Goal: Transaction & Acquisition: Download file/media

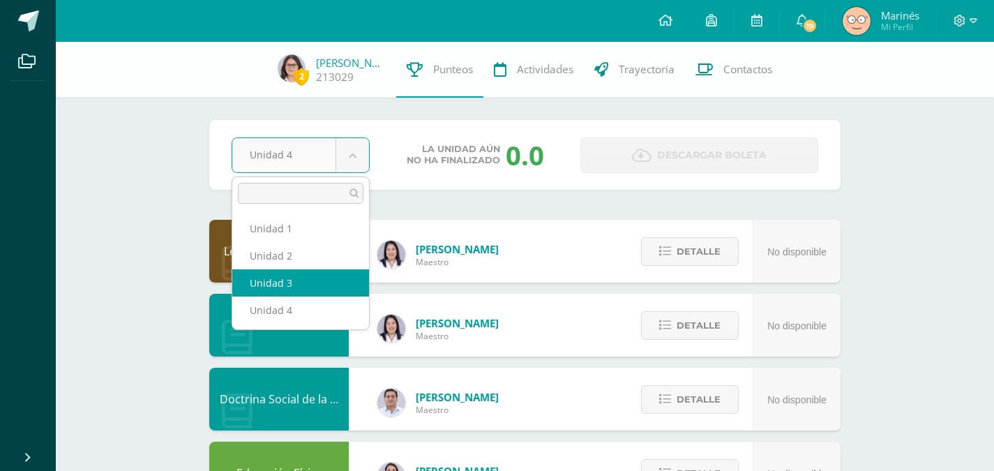
select select "Unidad 3"
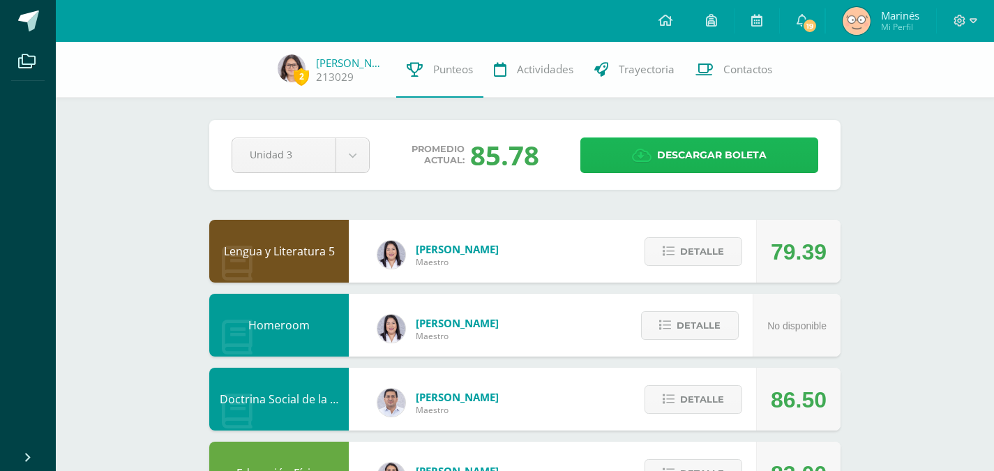
click at [663, 165] on span "Descargar boleta" at bounding box center [712, 155] width 110 height 34
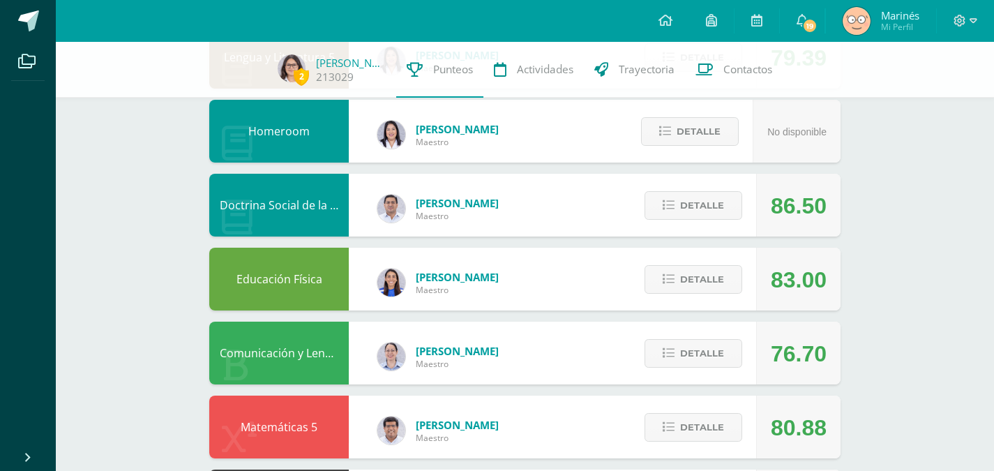
scroll to position [226, 0]
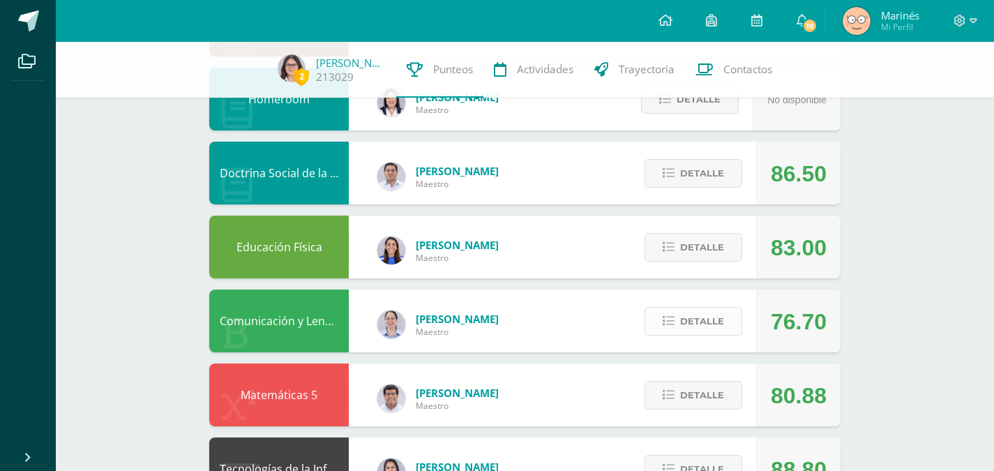
click at [719, 325] on span "Detalle" at bounding box center [702, 321] width 44 height 26
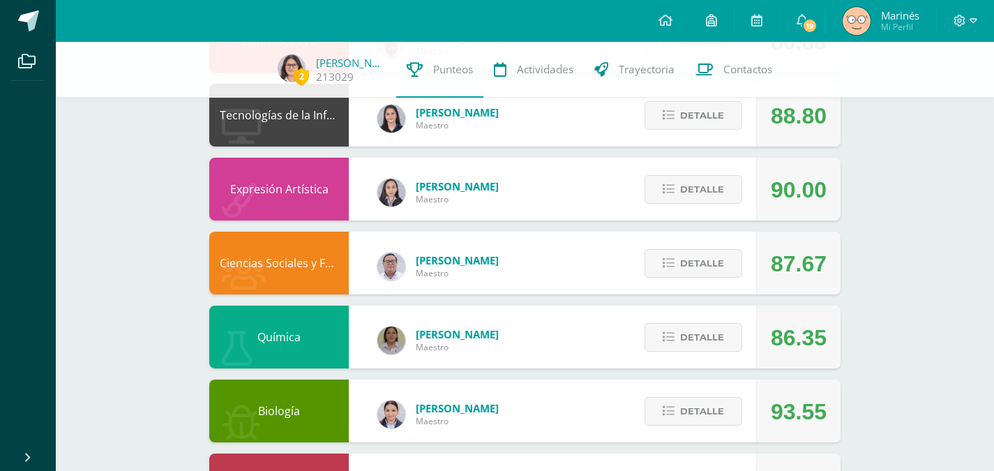
scroll to position [1255, 0]
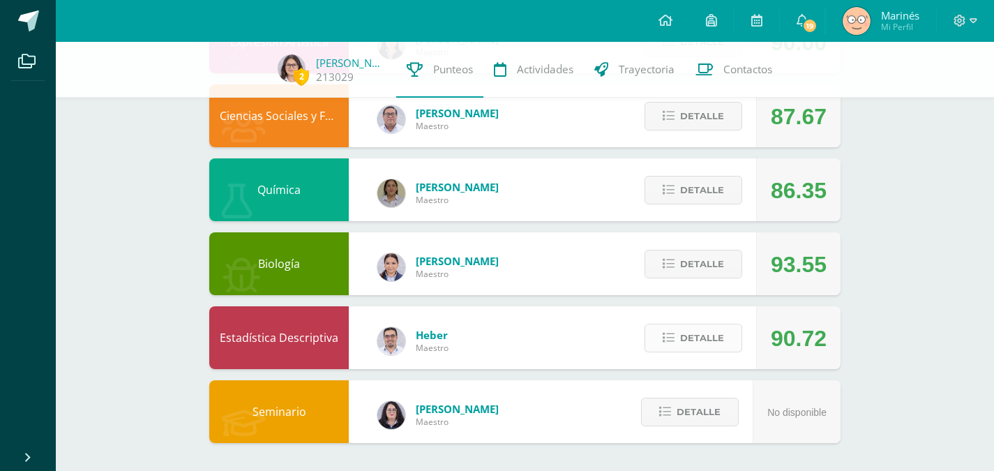
click at [739, 343] on button "Detalle" at bounding box center [694, 338] width 98 height 29
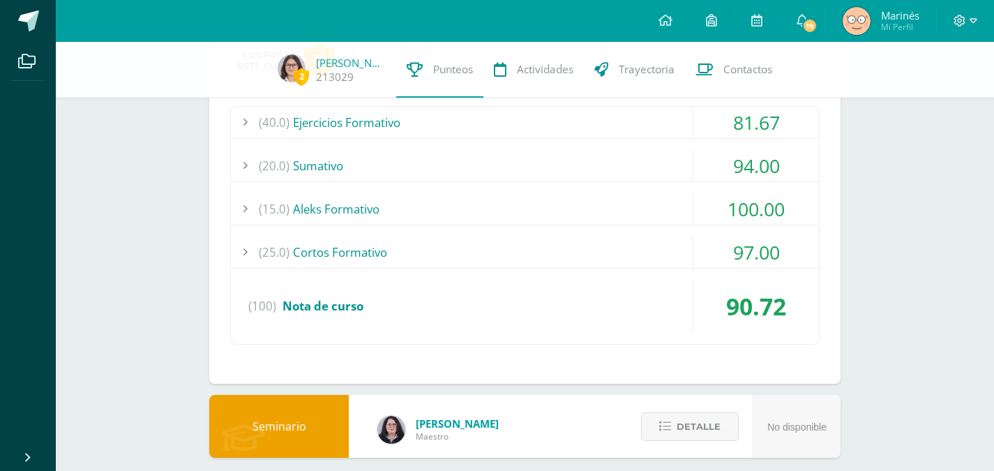
scroll to position [1597, 0]
click at [788, 173] on div "94.00" at bounding box center [757, 164] width 126 height 31
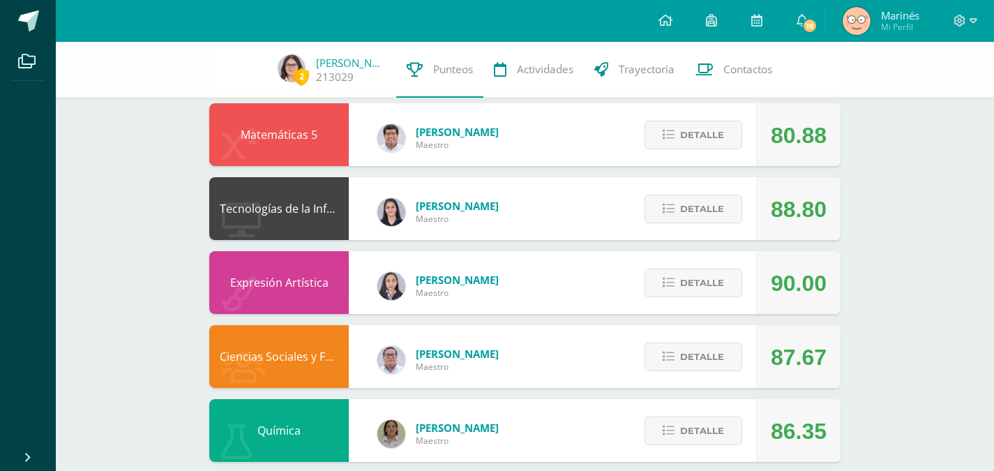
scroll to position [991, 0]
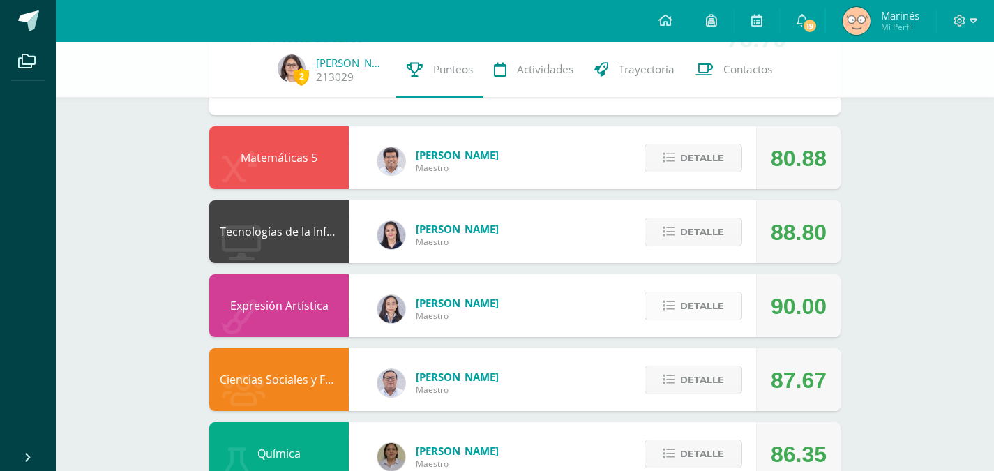
click at [707, 307] on span "Detalle" at bounding box center [702, 306] width 44 height 26
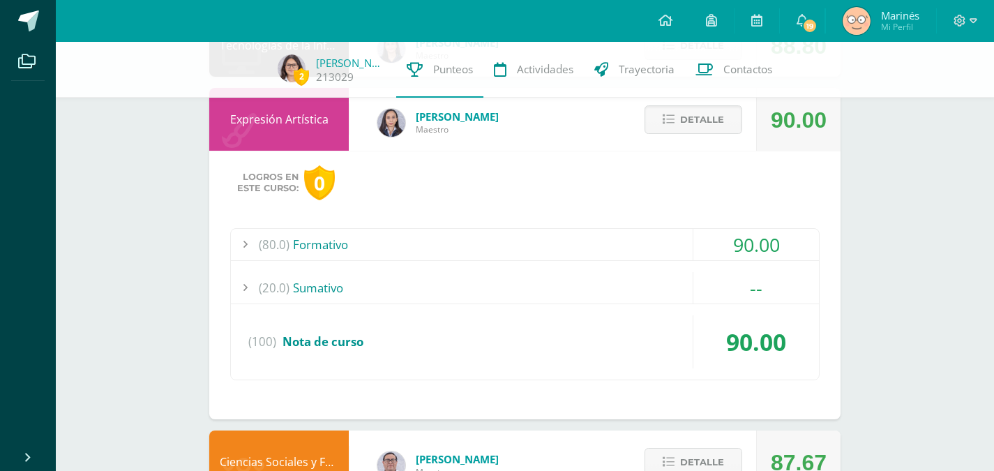
scroll to position [1183, 0]
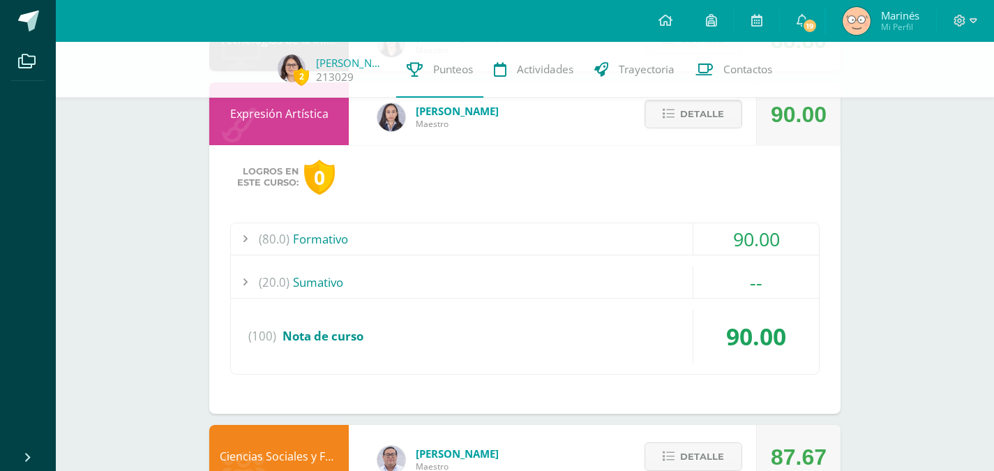
click at [785, 232] on div "90.00" at bounding box center [757, 238] width 126 height 31
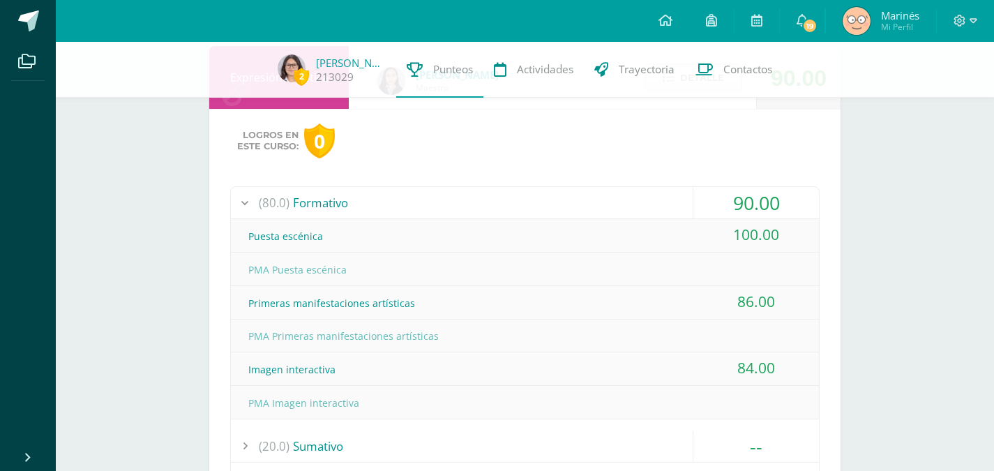
scroll to position [1227, 0]
